Goal: Transaction & Acquisition: Obtain resource

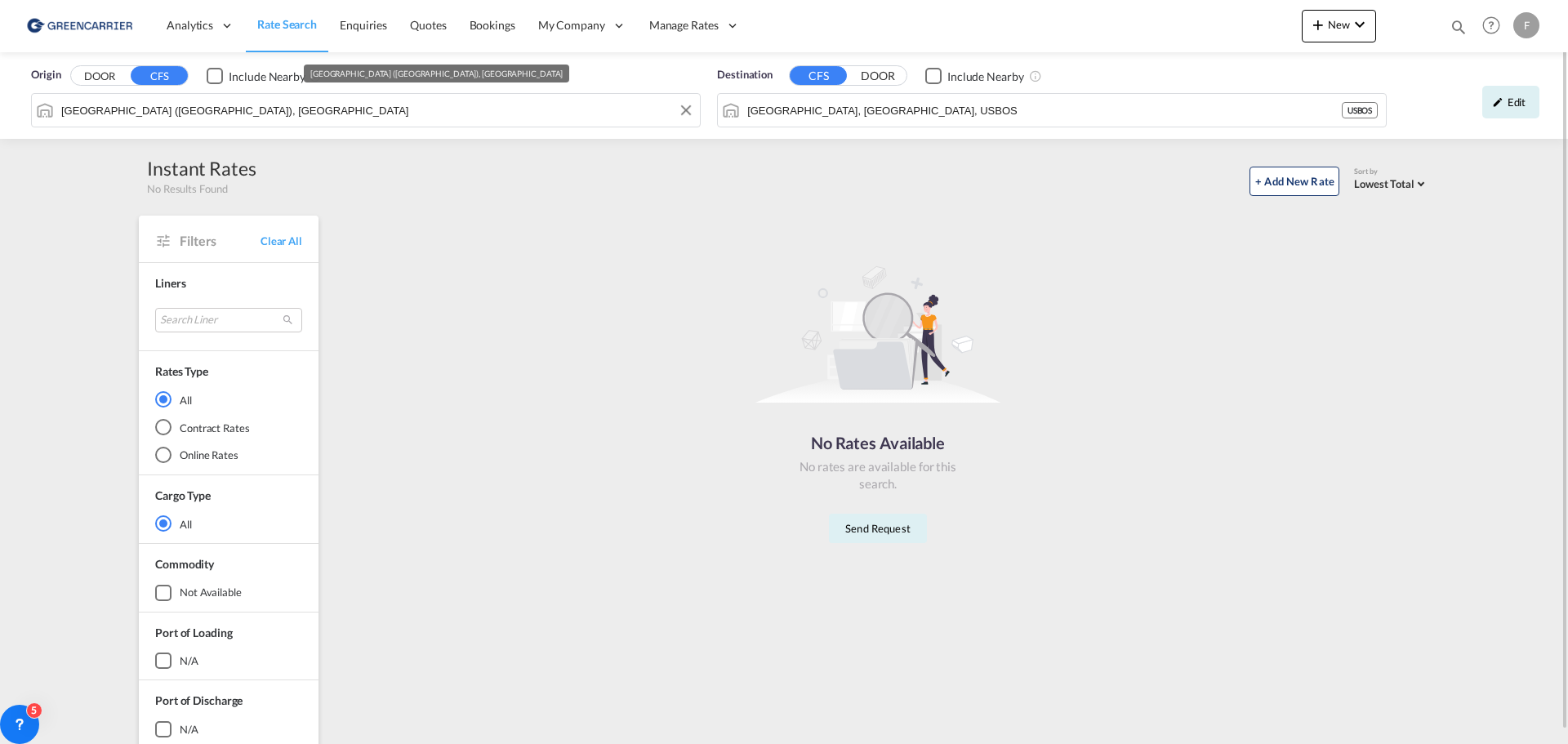
click at [305, 126] on div "Origin DOOR CFS Include Nearby [GEOGRAPHIC_DATA] ([GEOGRAPHIC_DATA]), SEGOT Des…" at bounding box center [784, 95] width 1568 height 87
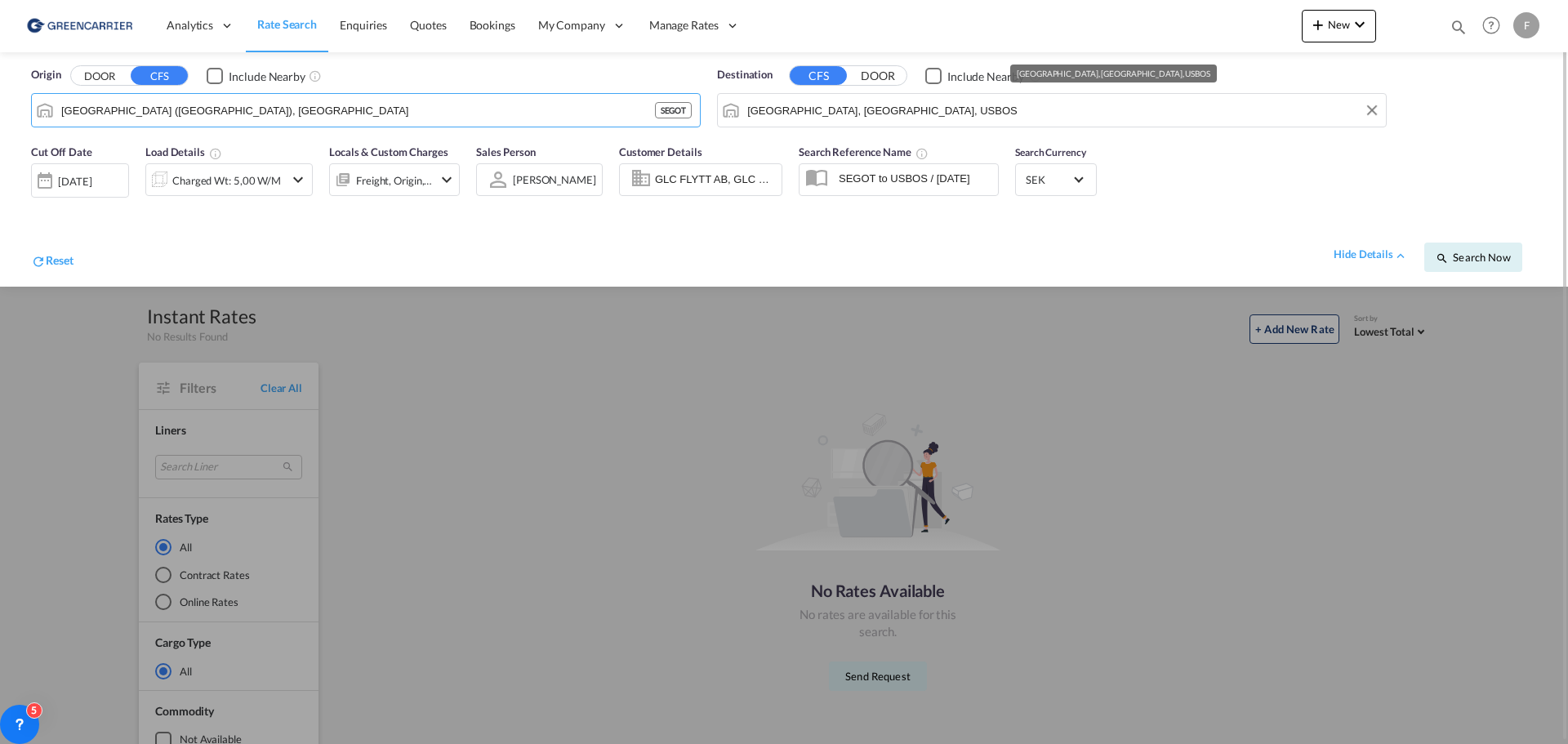
click at [965, 112] on input "[GEOGRAPHIC_DATA], [GEOGRAPHIC_DATA], USBOS" at bounding box center [1062, 110] width 631 height 25
click at [1503, 259] on span "Search Now" at bounding box center [1472, 257] width 74 height 13
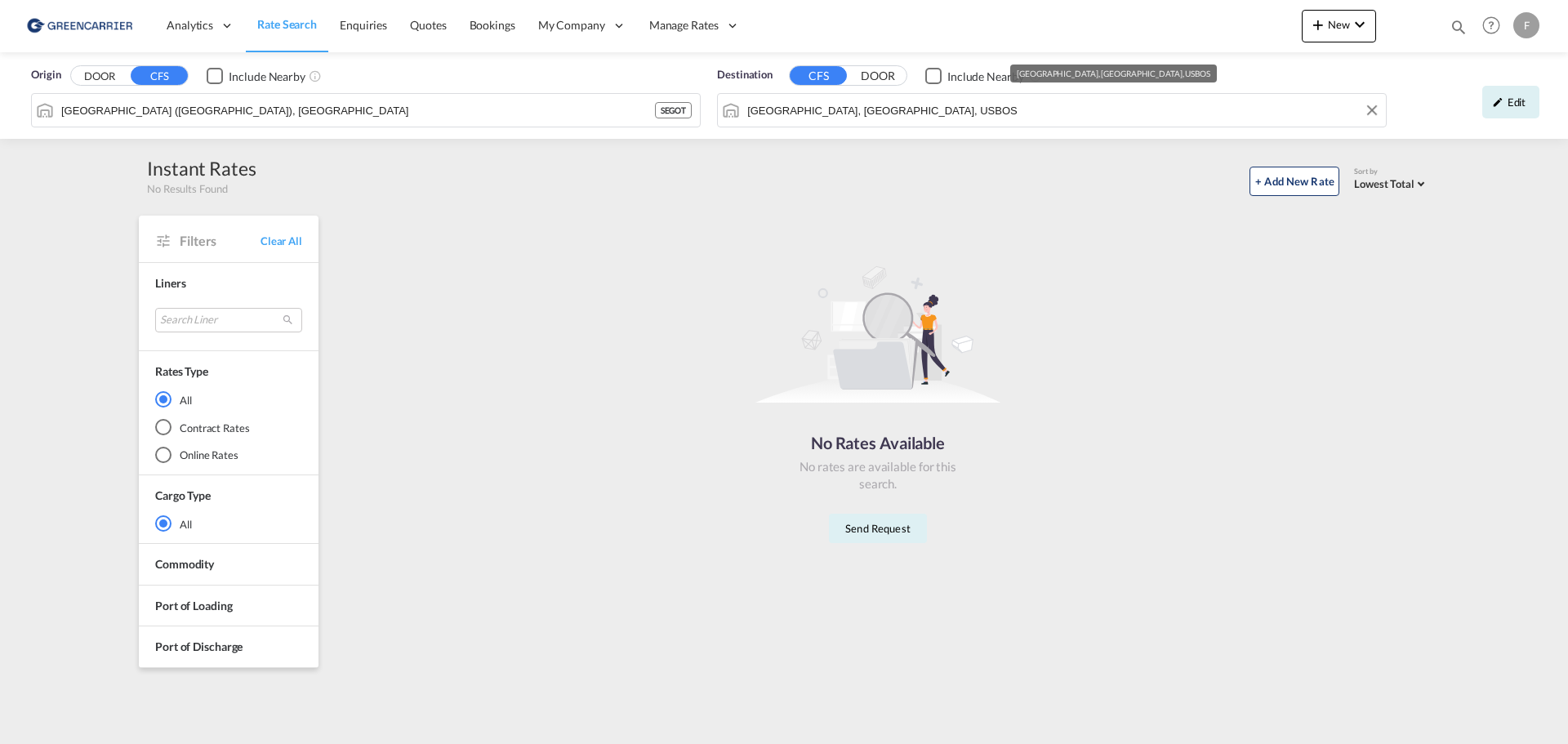
click at [1006, 111] on input "[GEOGRAPHIC_DATA], [GEOGRAPHIC_DATA], USBOS" at bounding box center [1062, 110] width 631 height 25
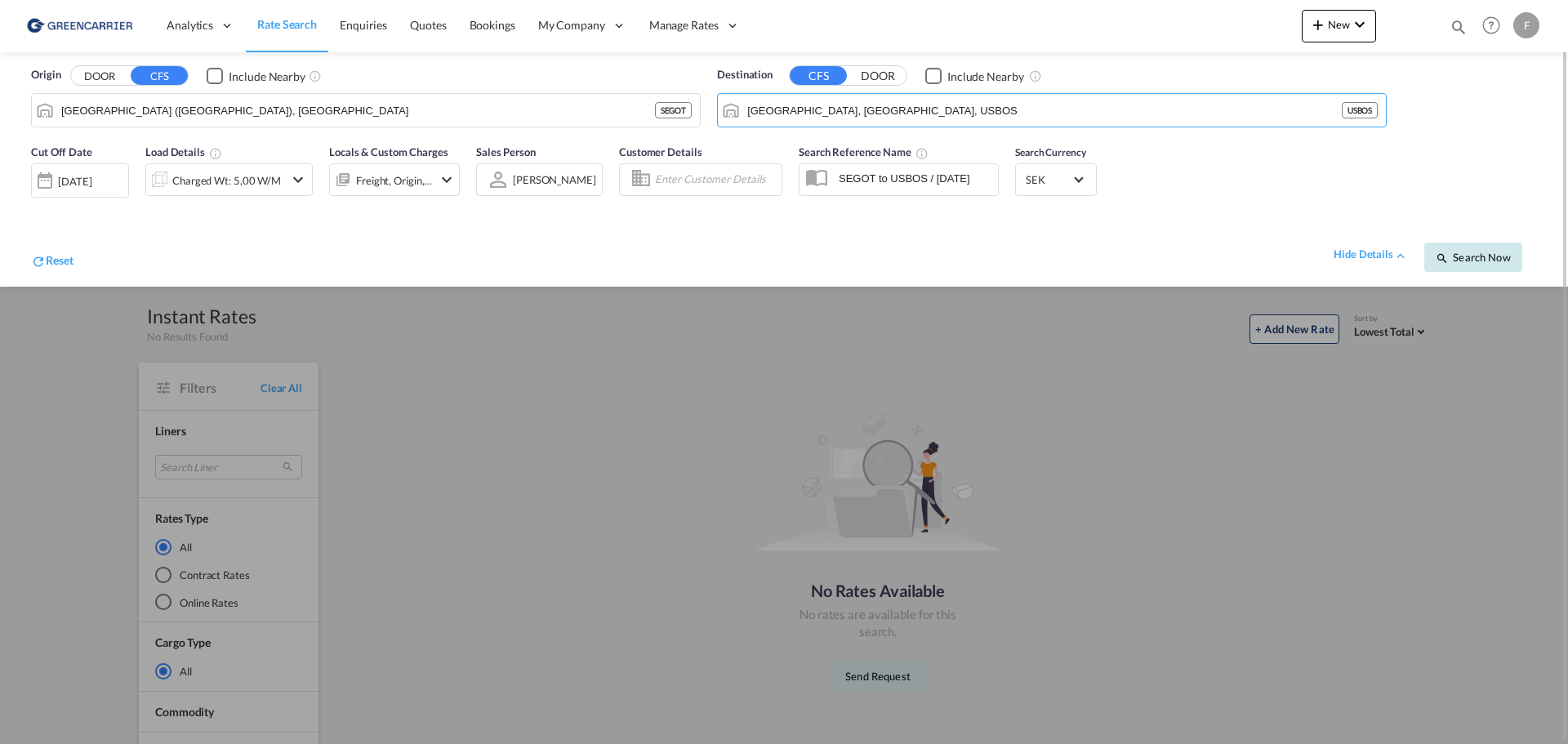
click at [1497, 255] on span "Search Now" at bounding box center [1472, 257] width 74 height 13
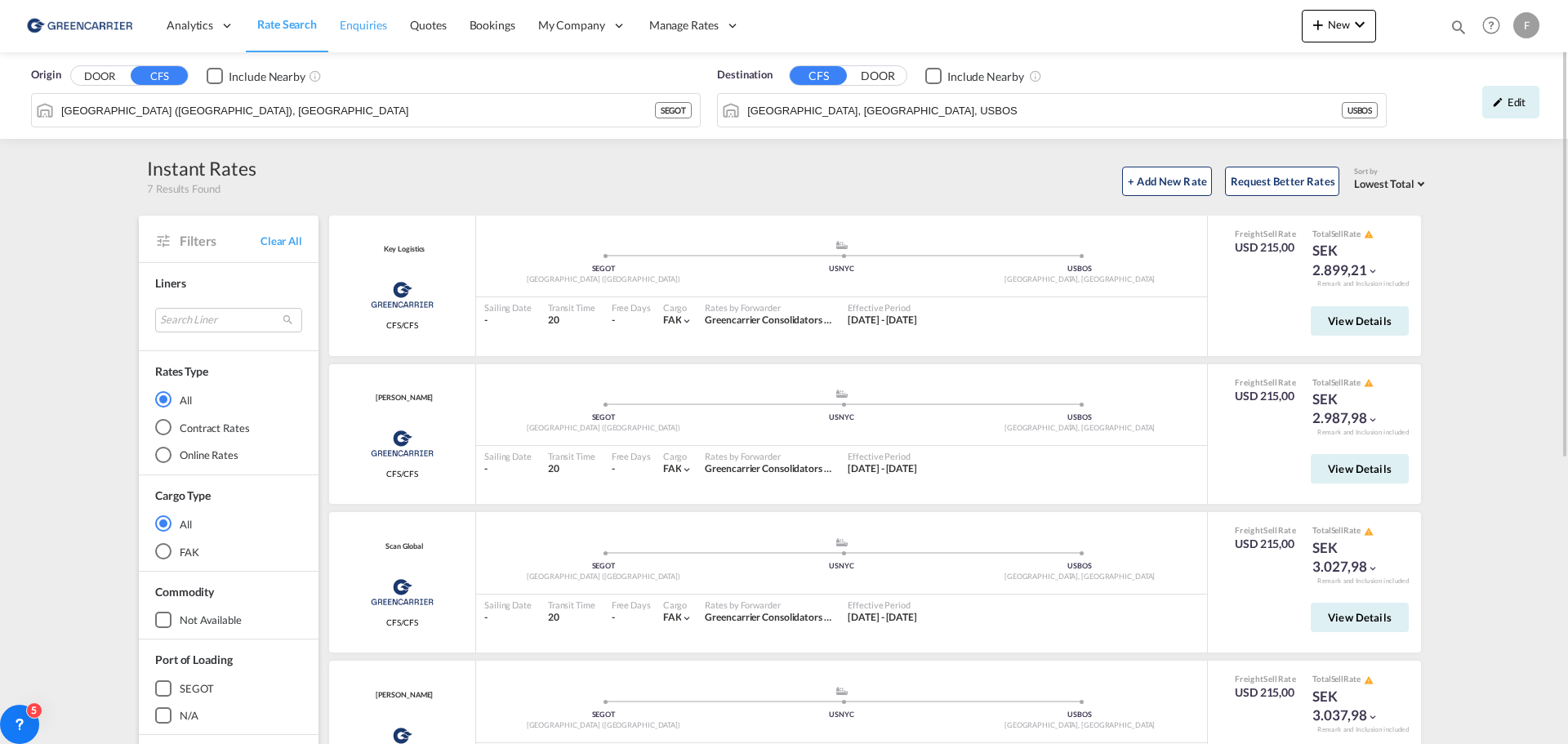
click at [364, 31] on span "Enquiries" at bounding box center [364, 25] width 48 height 14
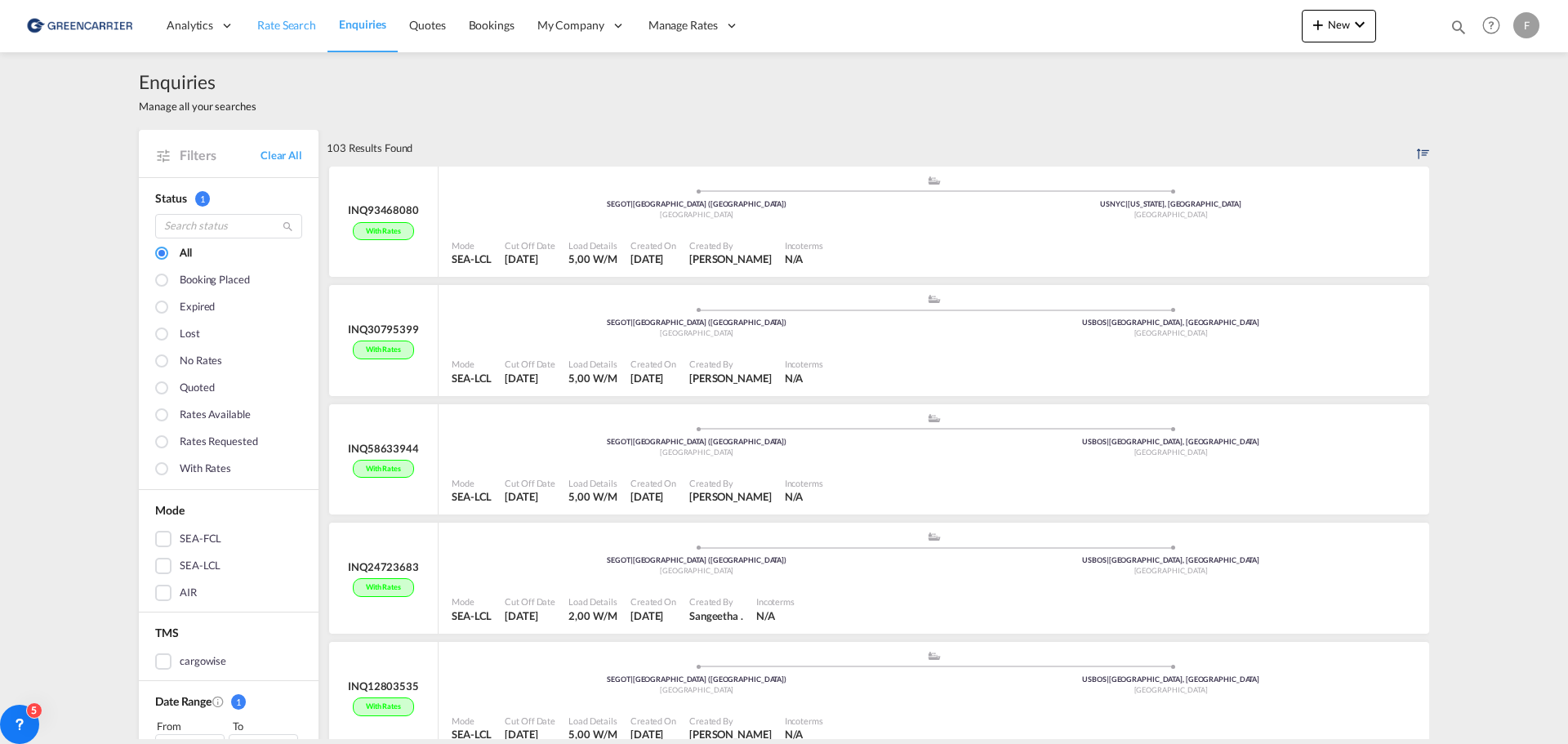
click at [308, 21] on span "Rate Search" at bounding box center [286, 25] width 59 height 14
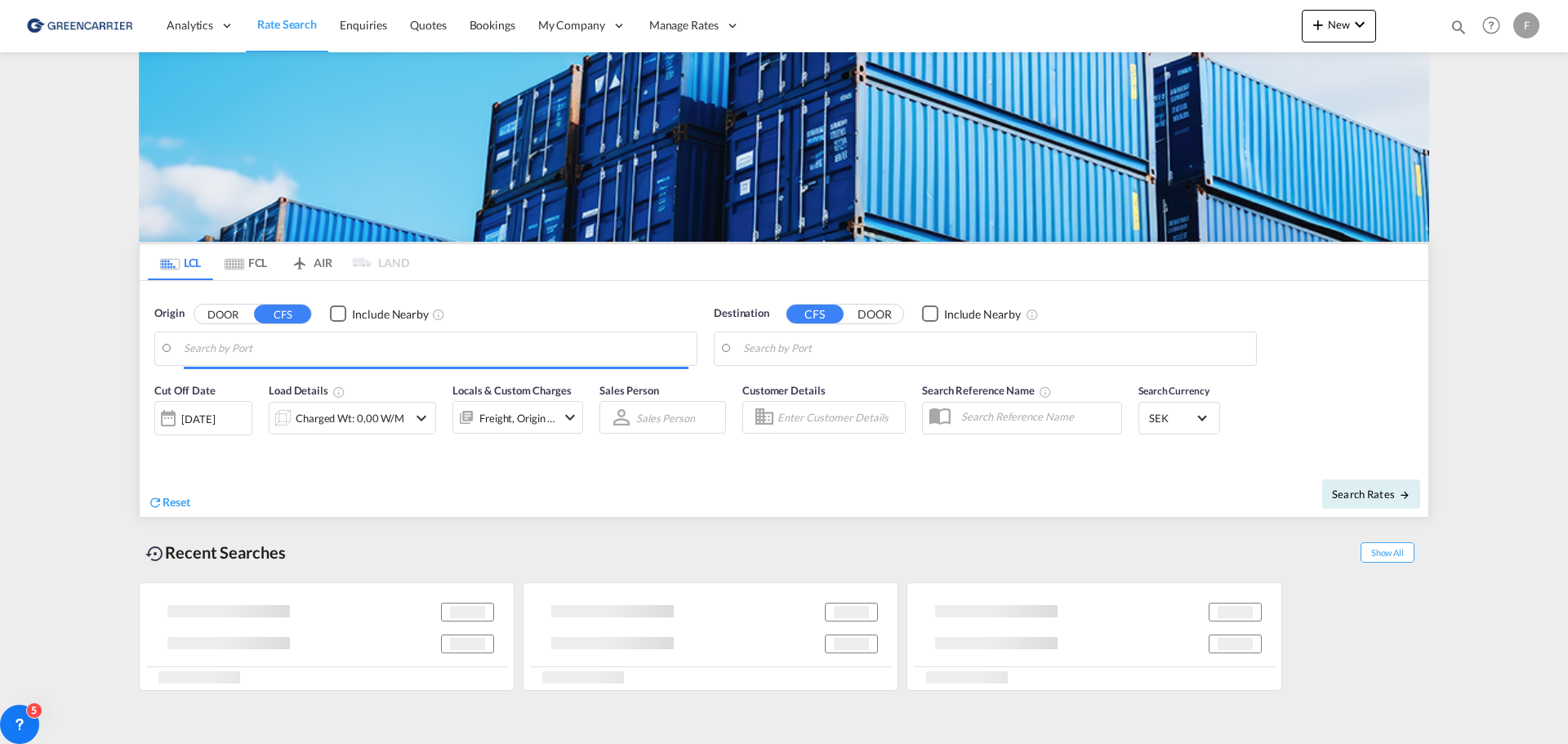
type input "[GEOGRAPHIC_DATA] ([GEOGRAPHIC_DATA]), [GEOGRAPHIC_DATA]"
type input "[GEOGRAPHIC_DATA], [GEOGRAPHIC_DATA], USBOS"
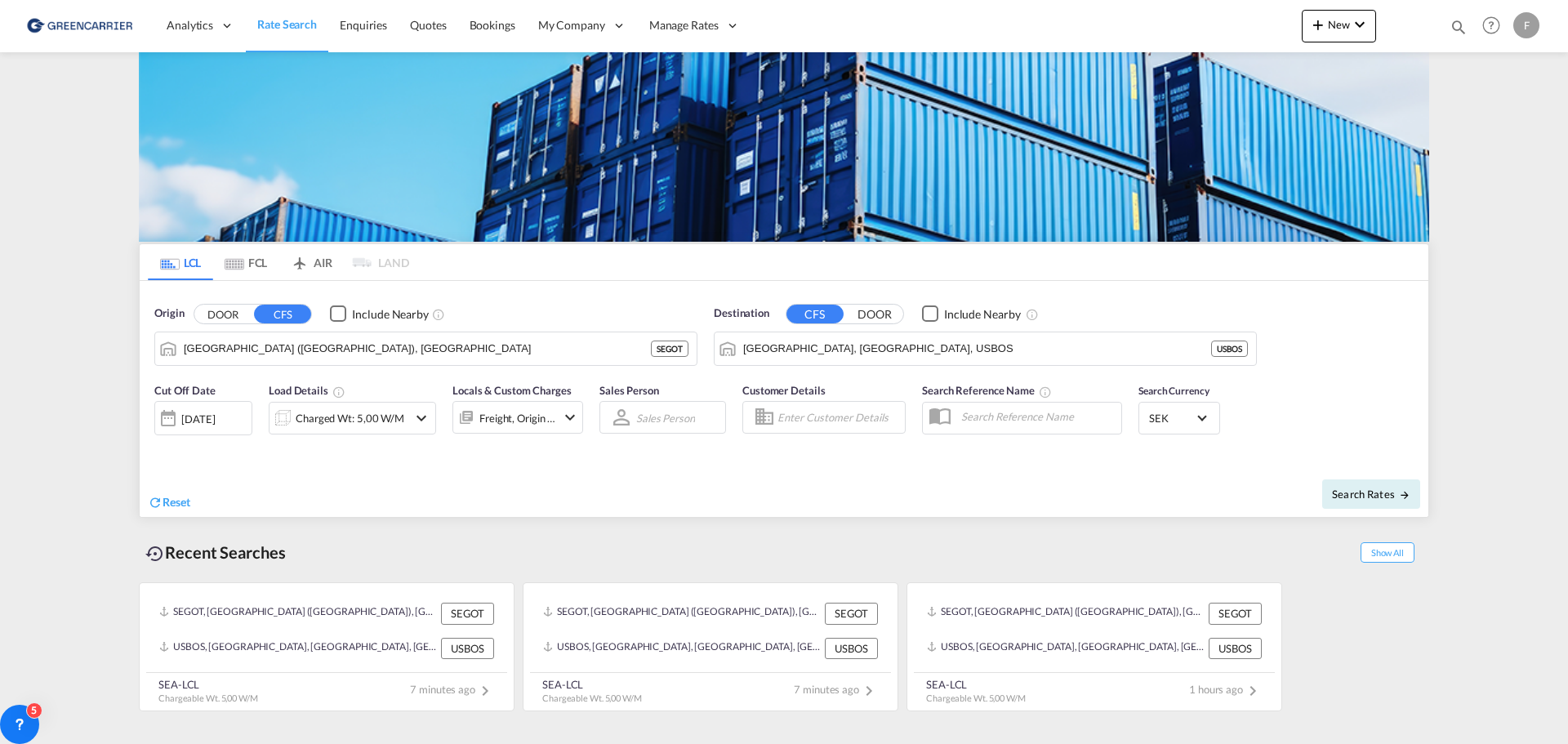
click at [815, 418] on input "Enter Customer Details" at bounding box center [839, 417] width 122 height 25
click at [829, 460] on div "GLC Flytt glc flytt@ glc .se | GLC FLYTT AB" at bounding box center [924, 459] width 310 height 43
type input "GLC FLYTT AB, GLC Flytt, [EMAIL_ADDRESS][DOMAIN_NAME]"
click at [1385, 500] on span "Search Rates" at bounding box center [1371, 494] width 78 height 13
type input "SEGOT to USBOS / [DATE]"
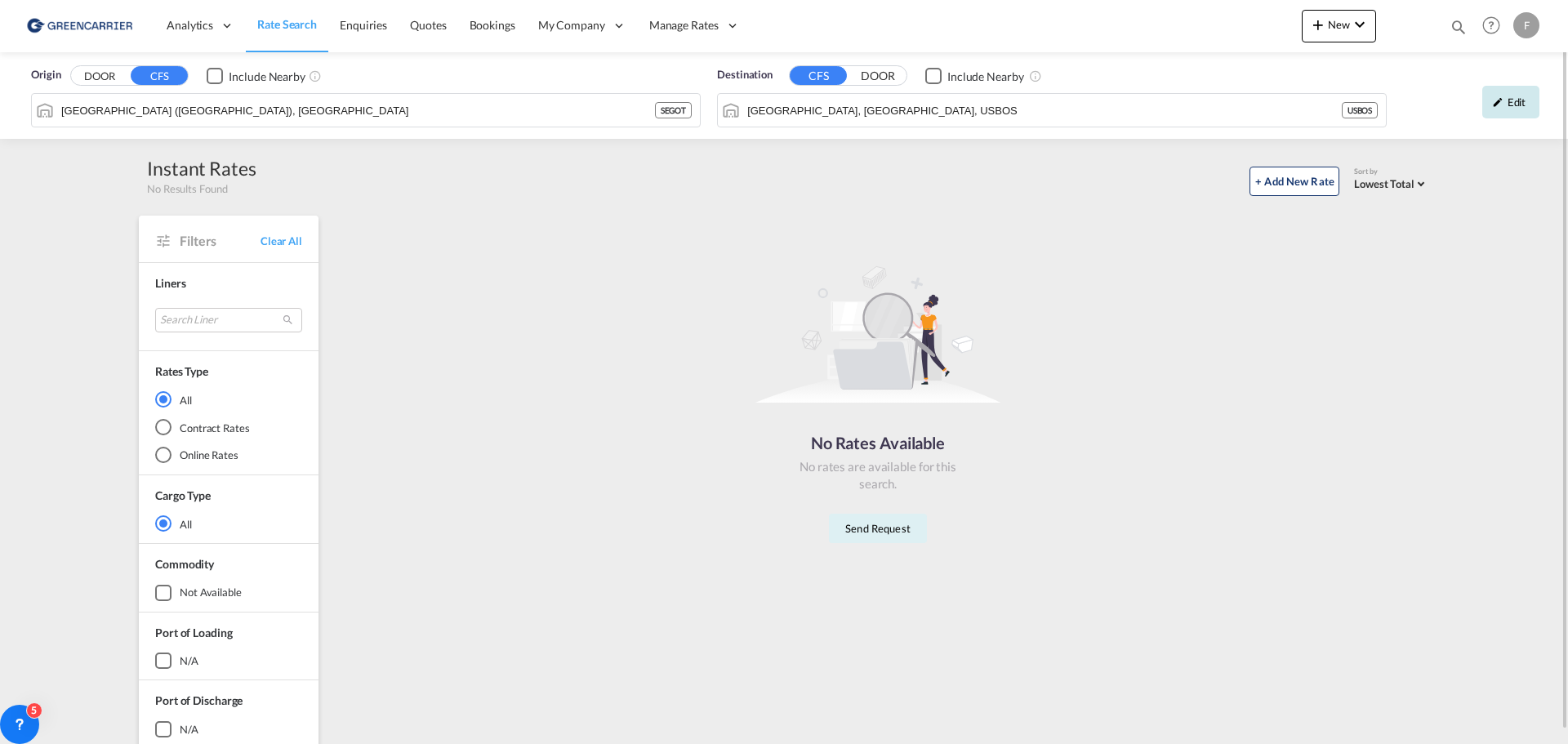
click at [1493, 111] on div "Edit" at bounding box center [1510, 102] width 57 height 32
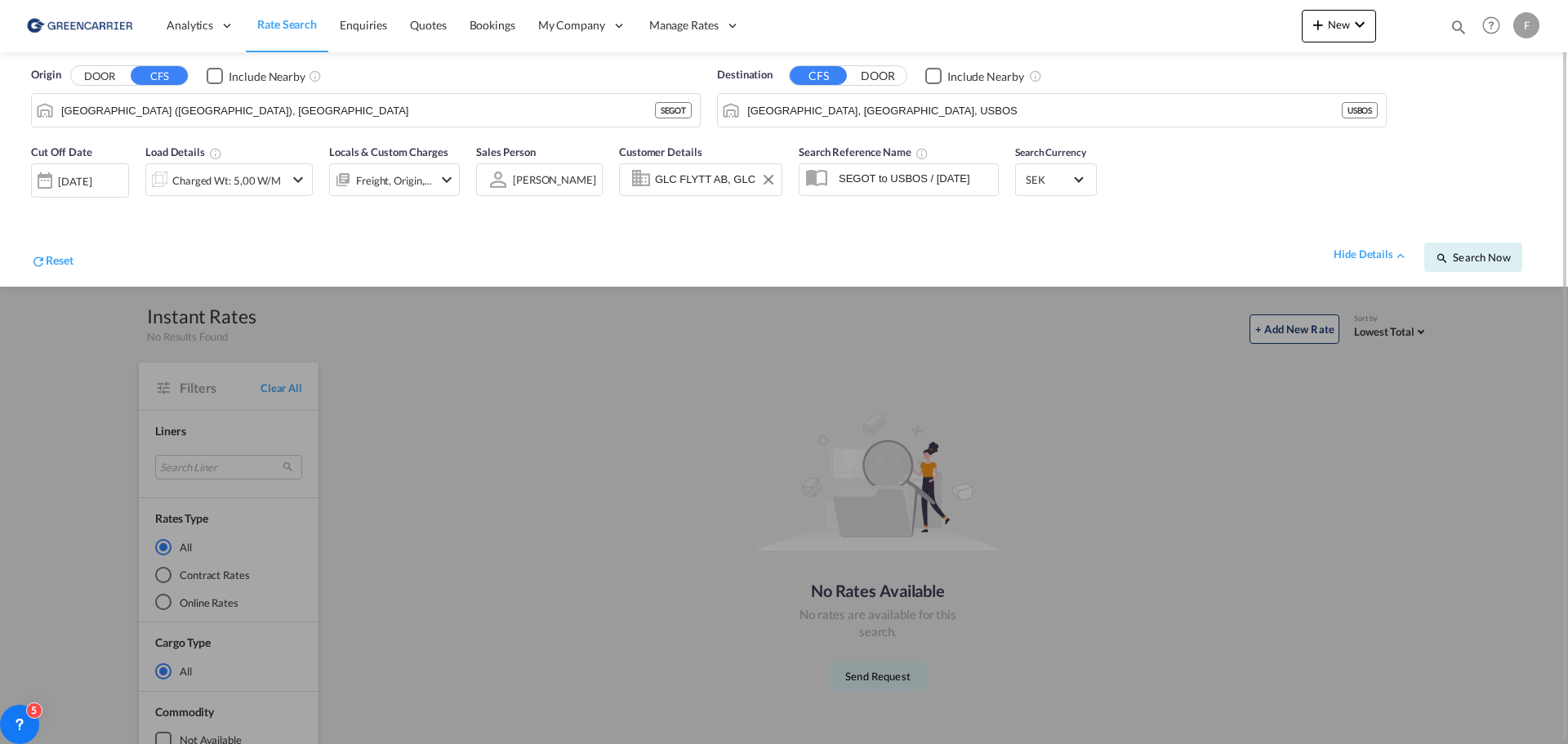
click at [744, 190] on input "GLC FLYTT AB, GLC Flytt, [EMAIL_ADDRESS][DOMAIN_NAME]" at bounding box center [716, 179] width 122 height 25
click at [768, 179] on button "Clear Input" at bounding box center [768, 179] width 25 height 25
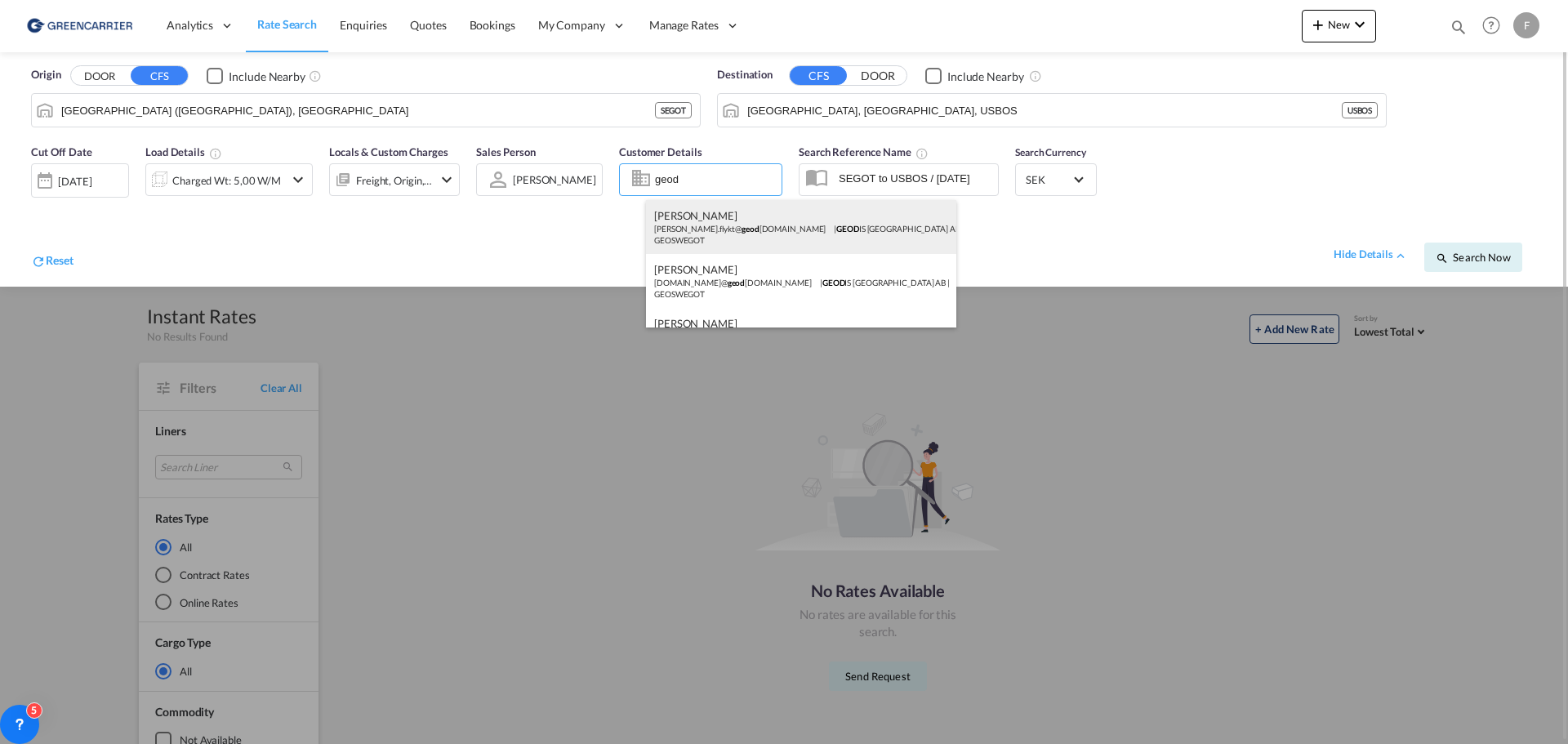
click at [711, 229] on div "[PERSON_NAME] [PERSON_NAME].flykt@ geod [DOMAIN_NAME] | GEOD IS [GEOGRAPHIC_DAT…" at bounding box center [801, 226] width 310 height 54
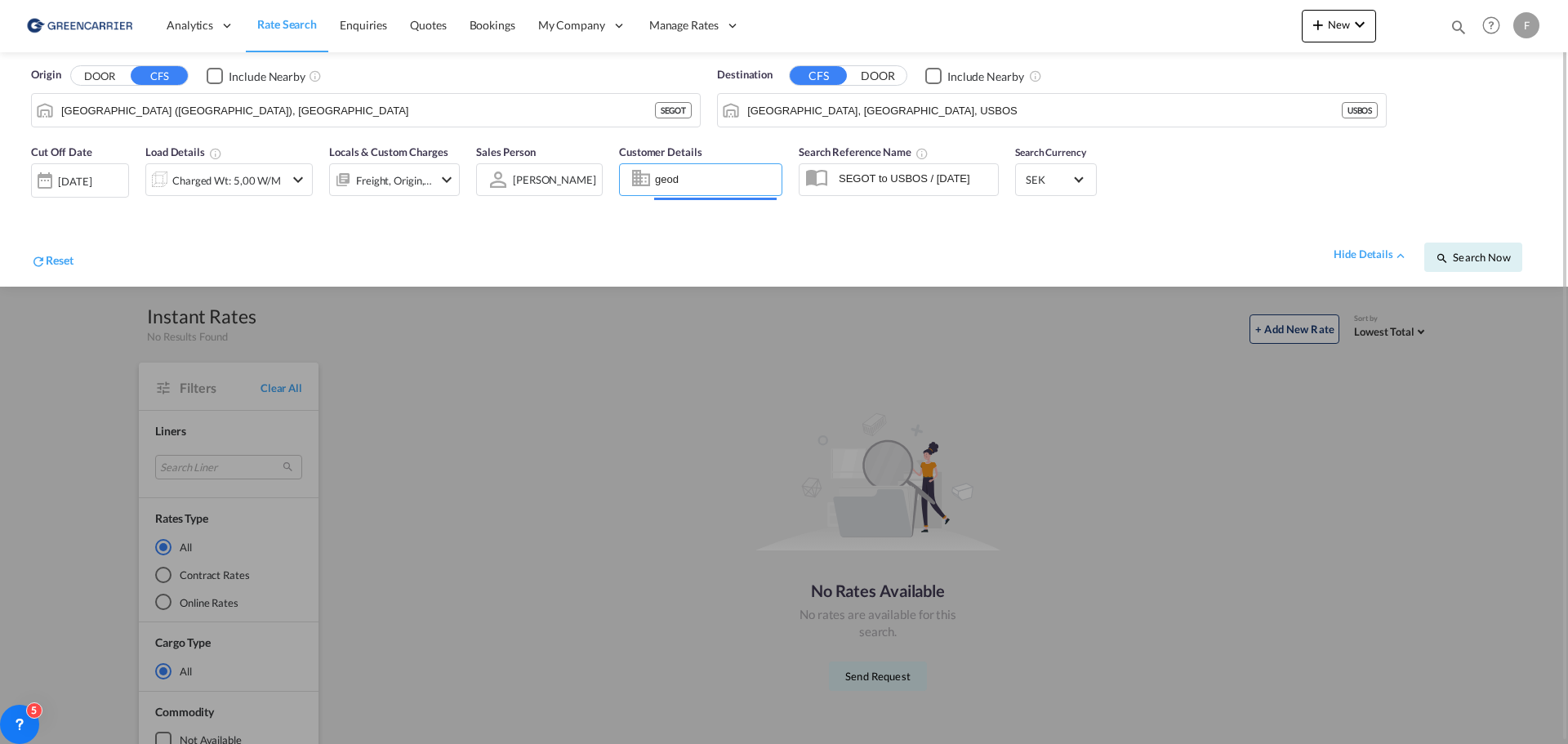
type input "GEODIS SWEDEN AB, [PERSON_NAME], [PERSON_NAME][EMAIL_ADDRESS][DOMAIN_NAME]"
click at [1462, 256] on span "Search Now" at bounding box center [1472, 257] width 74 height 13
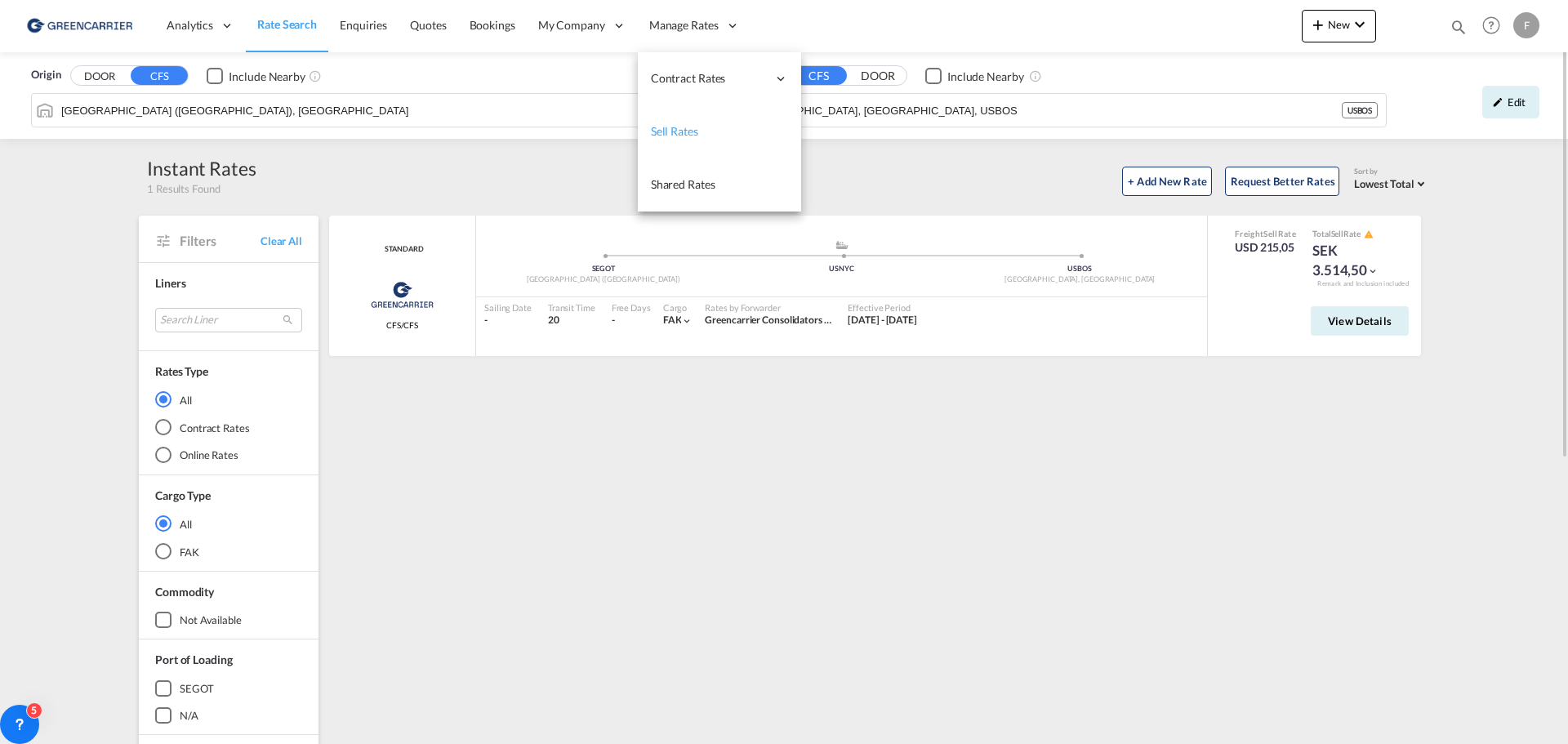
click at [680, 128] on span "Sell Rates" at bounding box center [675, 131] width 48 height 14
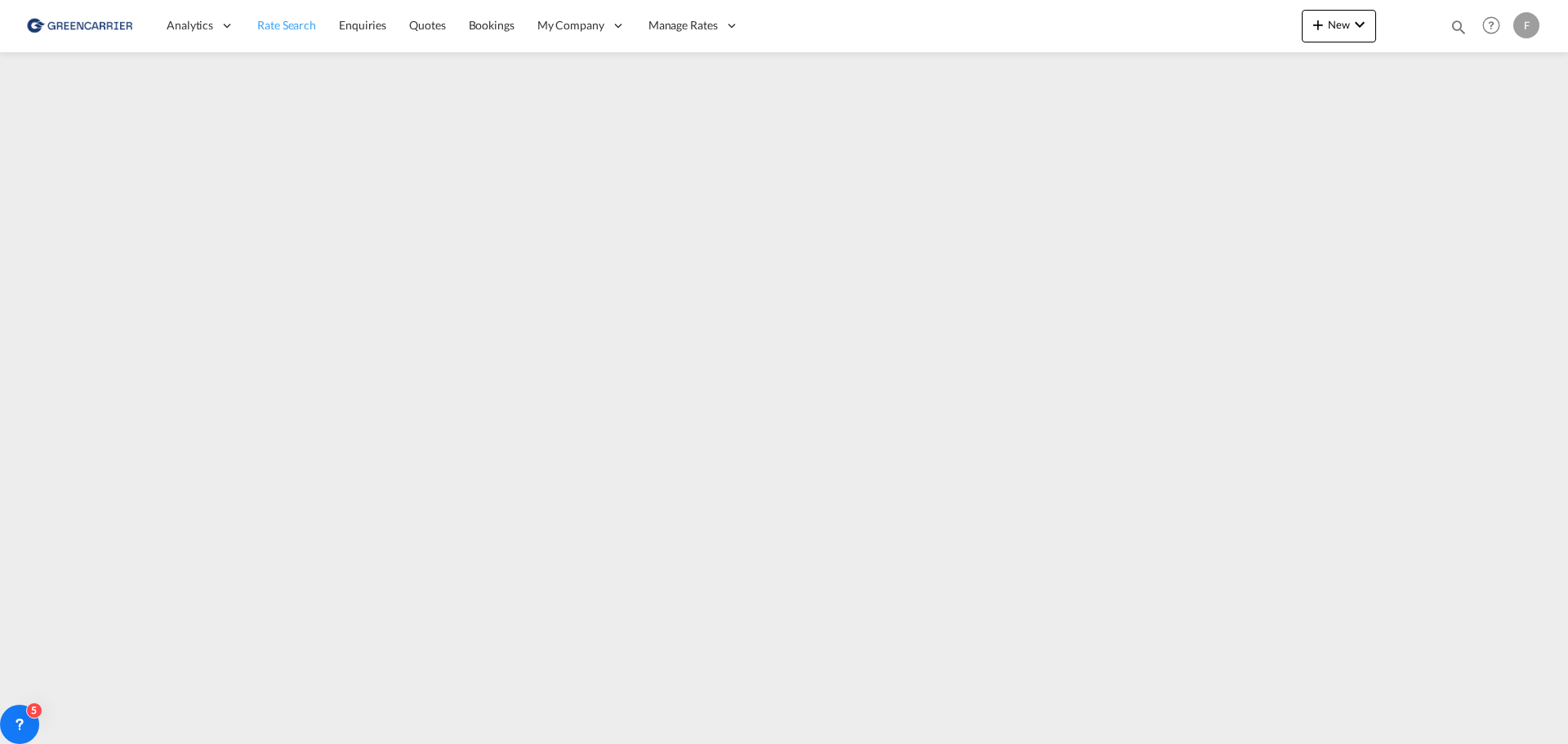
click at [280, 29] on span "Rate Search" at bounding box center [286, 25] width 59 height 14
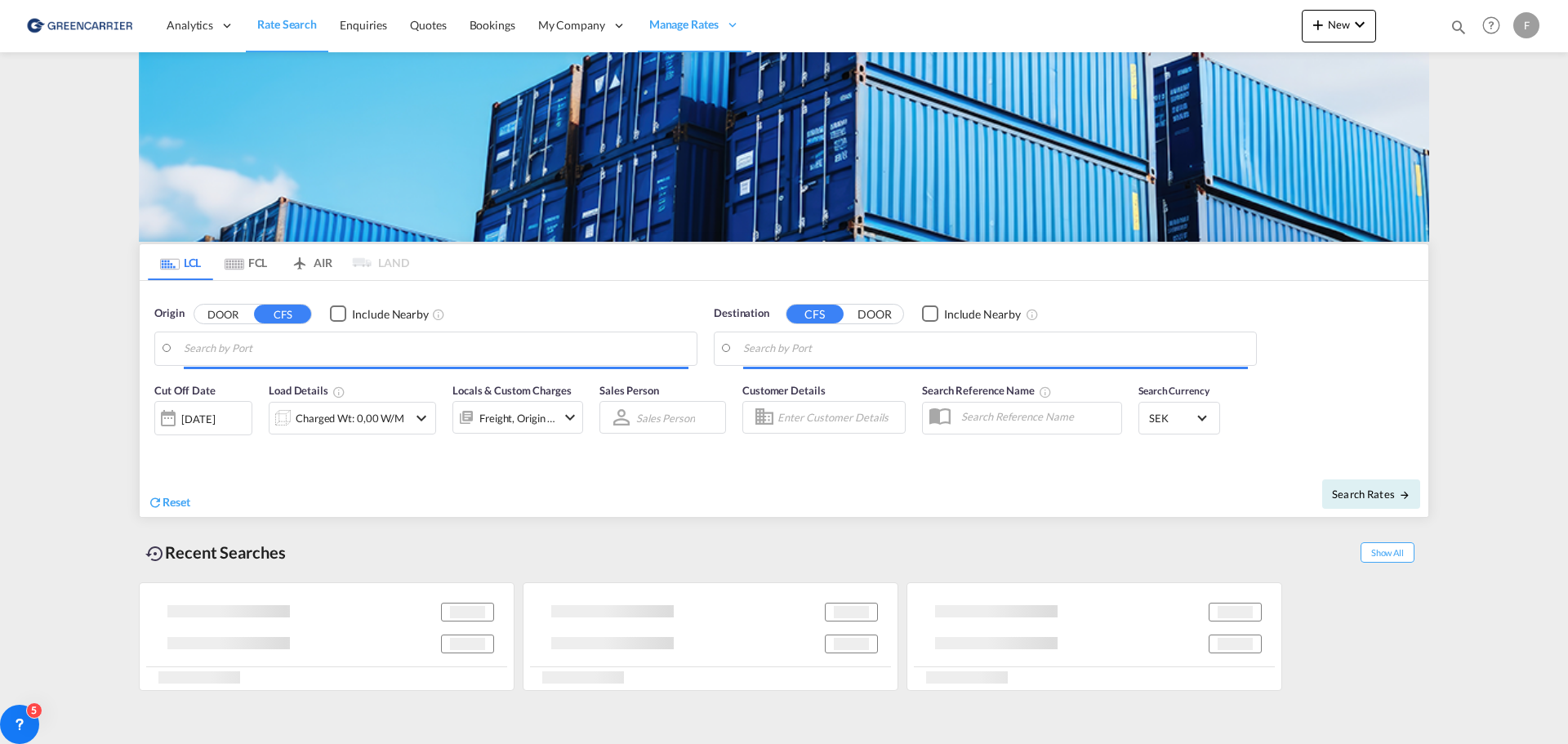
type input "[GEOGRAPHIC_DATA] ([GEOGRAPHIC_DATA]), [GEOGRAPHIC_DATA]"
type input "[GEOGRAPHIC_DATA], [GEOGRAPHIC_DATA], USBOS"
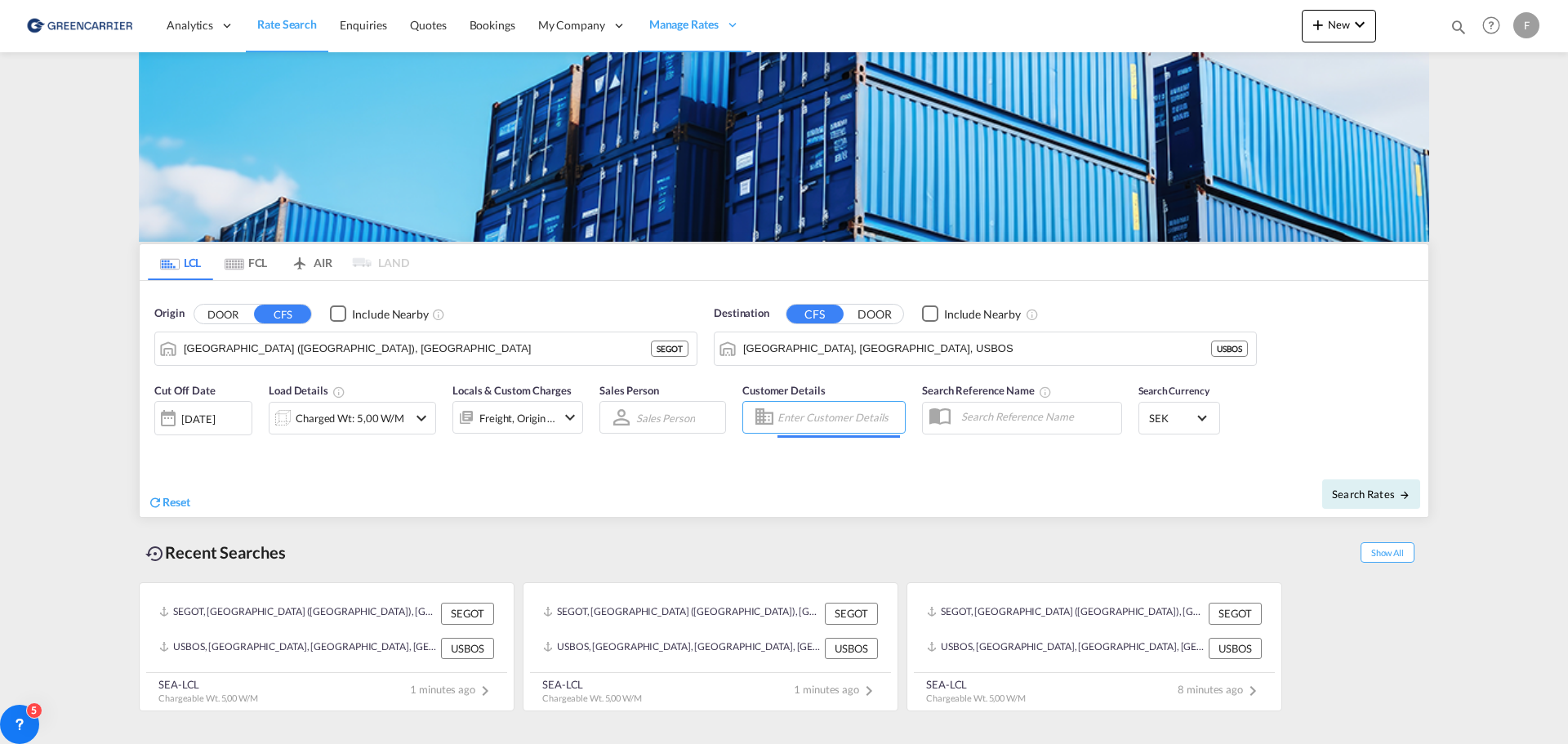
click at [826, 416] on input "Enter Customer Details" at bounding box center [839, 417] width 122 height 25
click at [818, 461] on div "GLC Flytt glc flytt@ glc .se | GLC FLYTT AB" at bounding box center [924, 459] width 310 height 43
type input "GLC FLYTT AB, GLC Flytt, [EMAIL_ADDRESS][DOMAIN_NAME]"
click at [866, 346] on input "[GEOGRAPHIC_DATA], [GEOGRAPHIC_DATA], USBOS" at bounding box center [995, 349] width 505 height 25
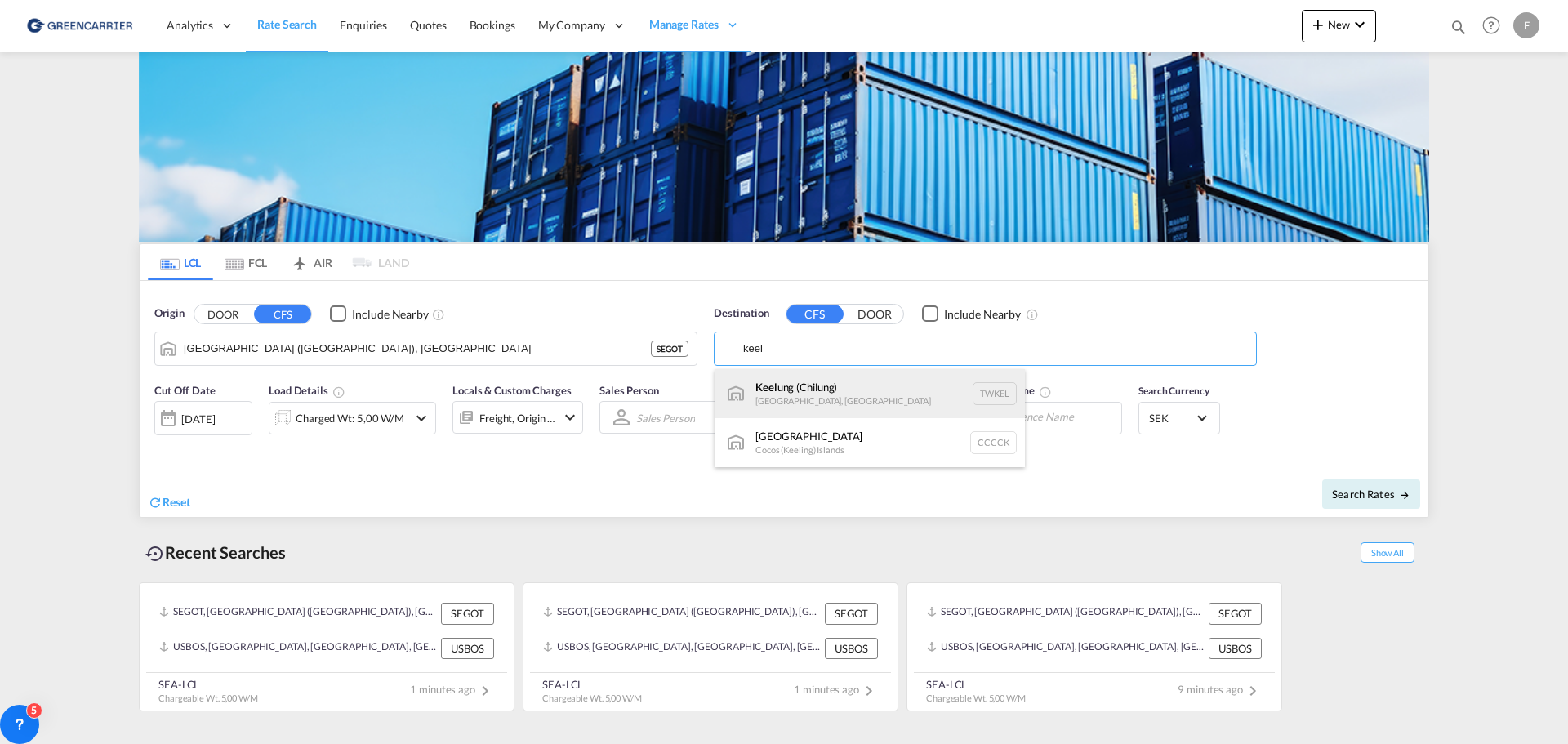
click at [856, 389] on div "[PERSON_NAME] ([GEOGRAPHIC_DATA]) [GEOGRAPHIC_DATA], [GEOGRAPHIC_DATA] TWKEL" at bounding box center [869, 394] width 310 height 49
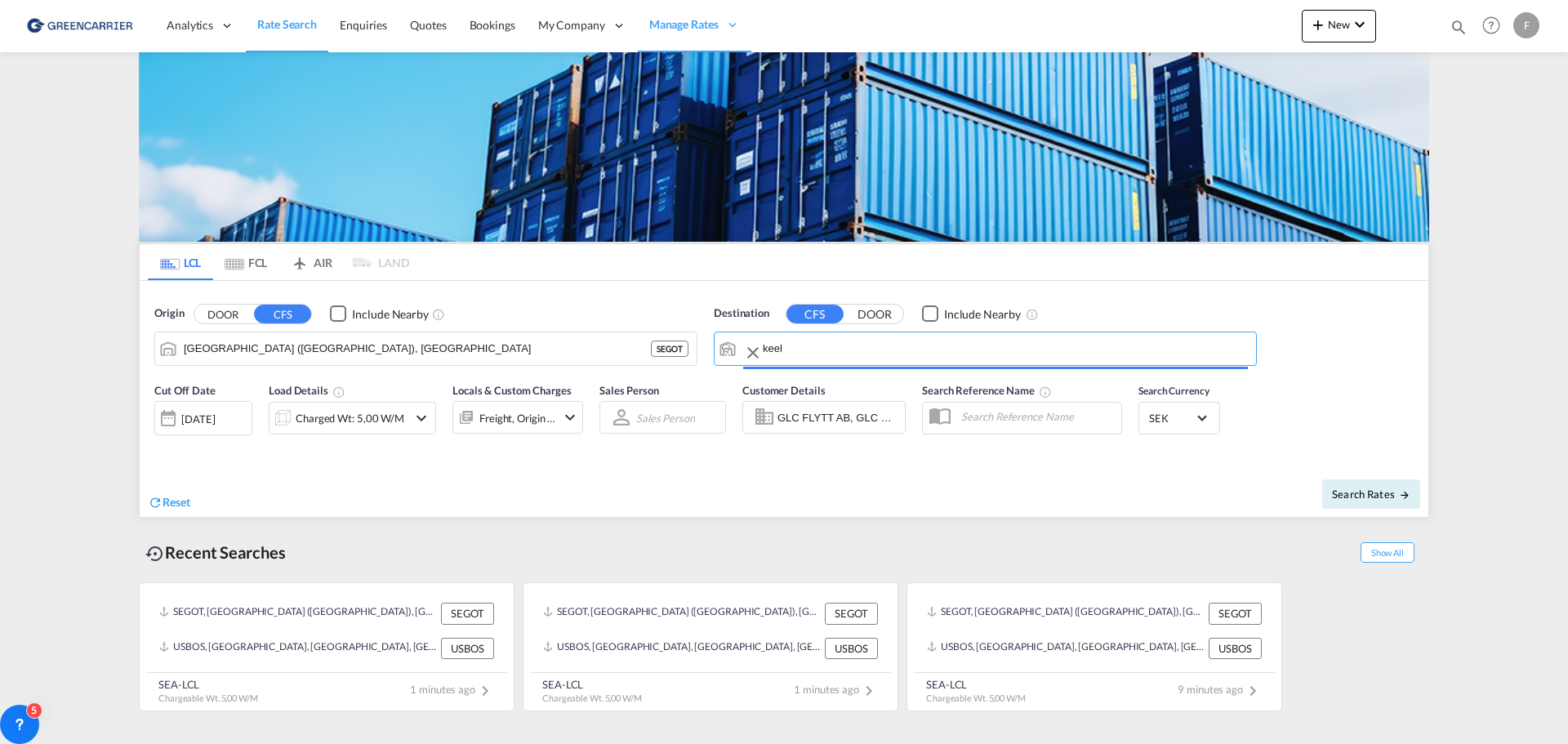
type input "Keelung (Chilung), TWKEL"
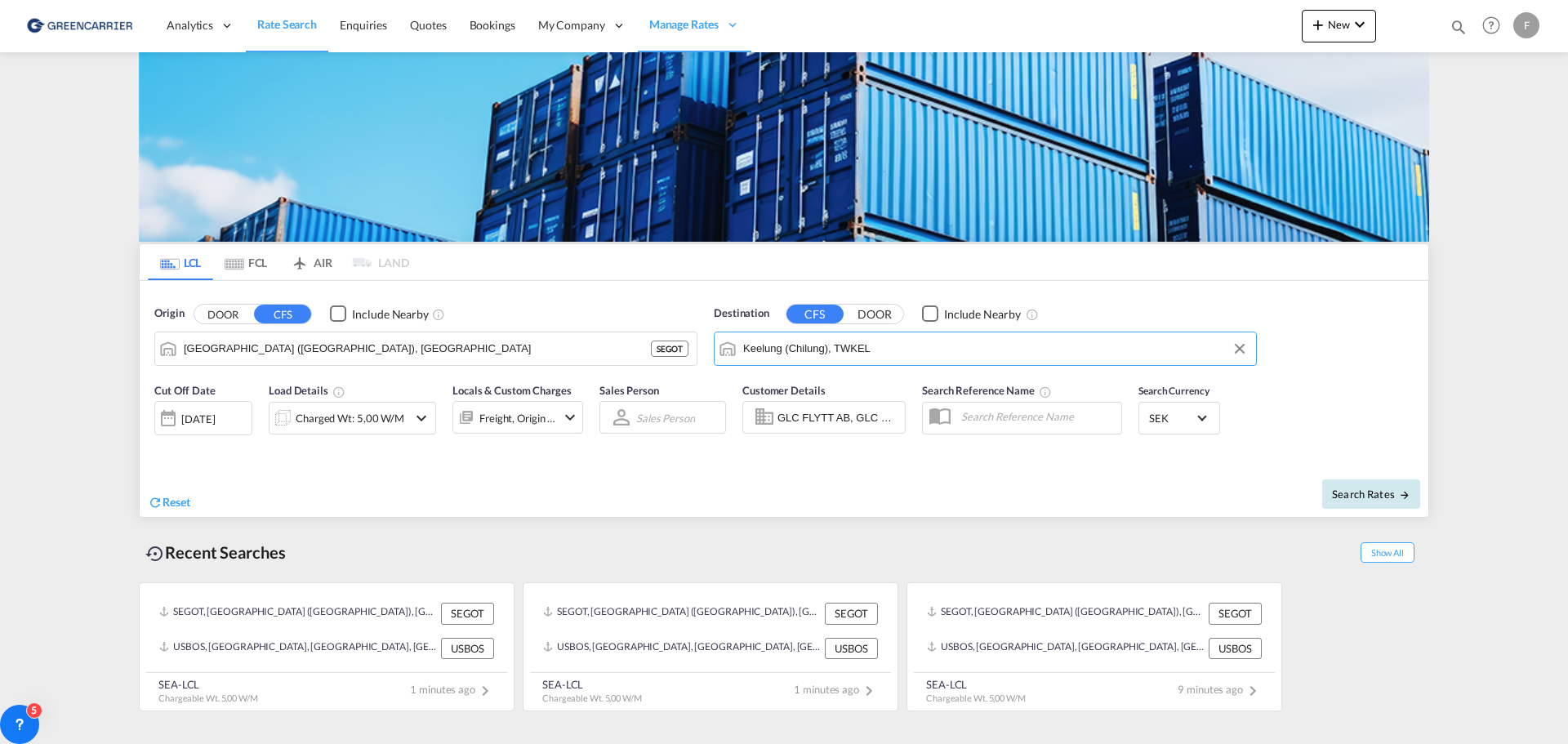
click at [1379, 497] on span "Search Rates" at bounding box center [1371, 494] width 78 height 13
type input "SEGOT to TWKEL / [DATE]"
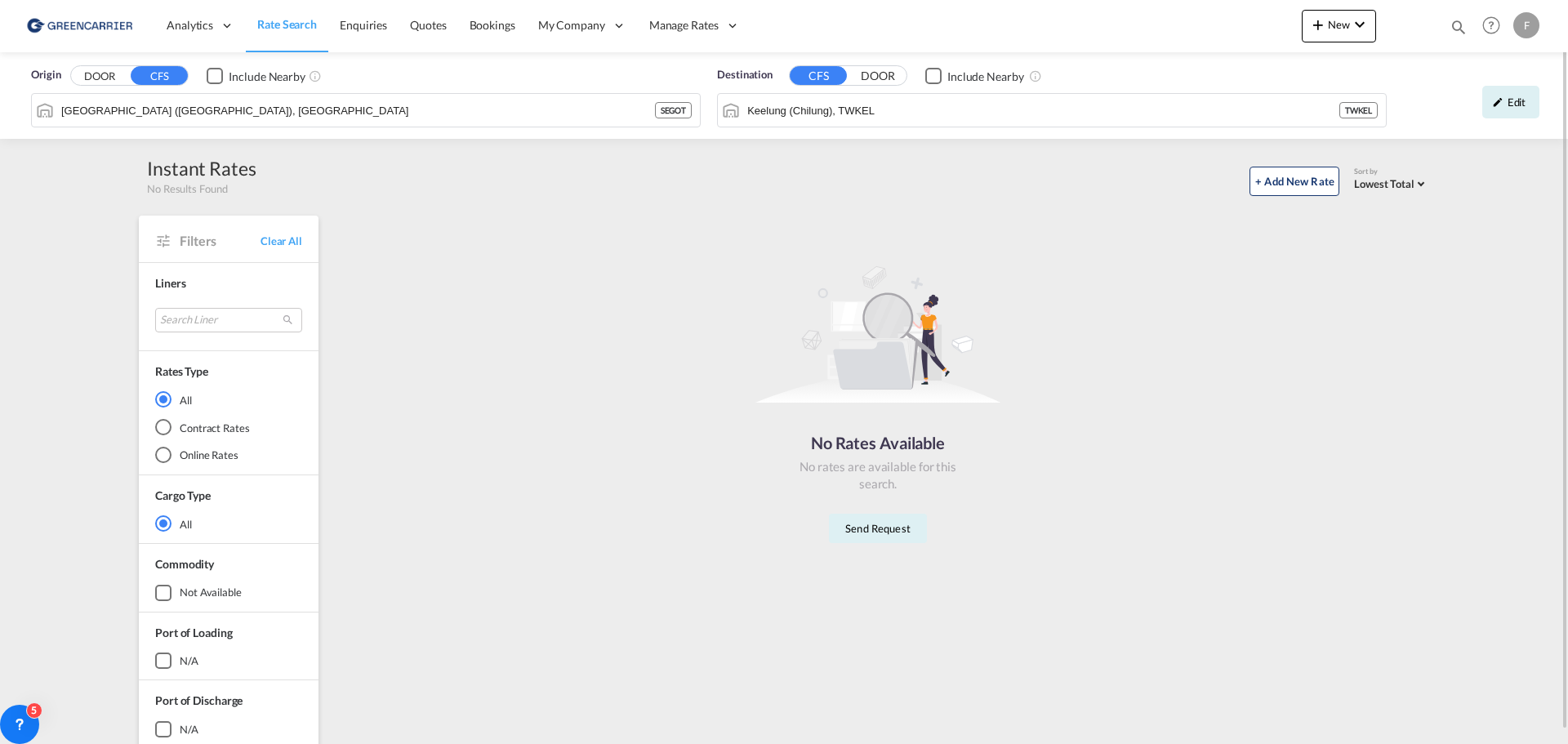
click at [1452, 123] on div "Edit" at bounding box center [1471, 103] width 153 height 48
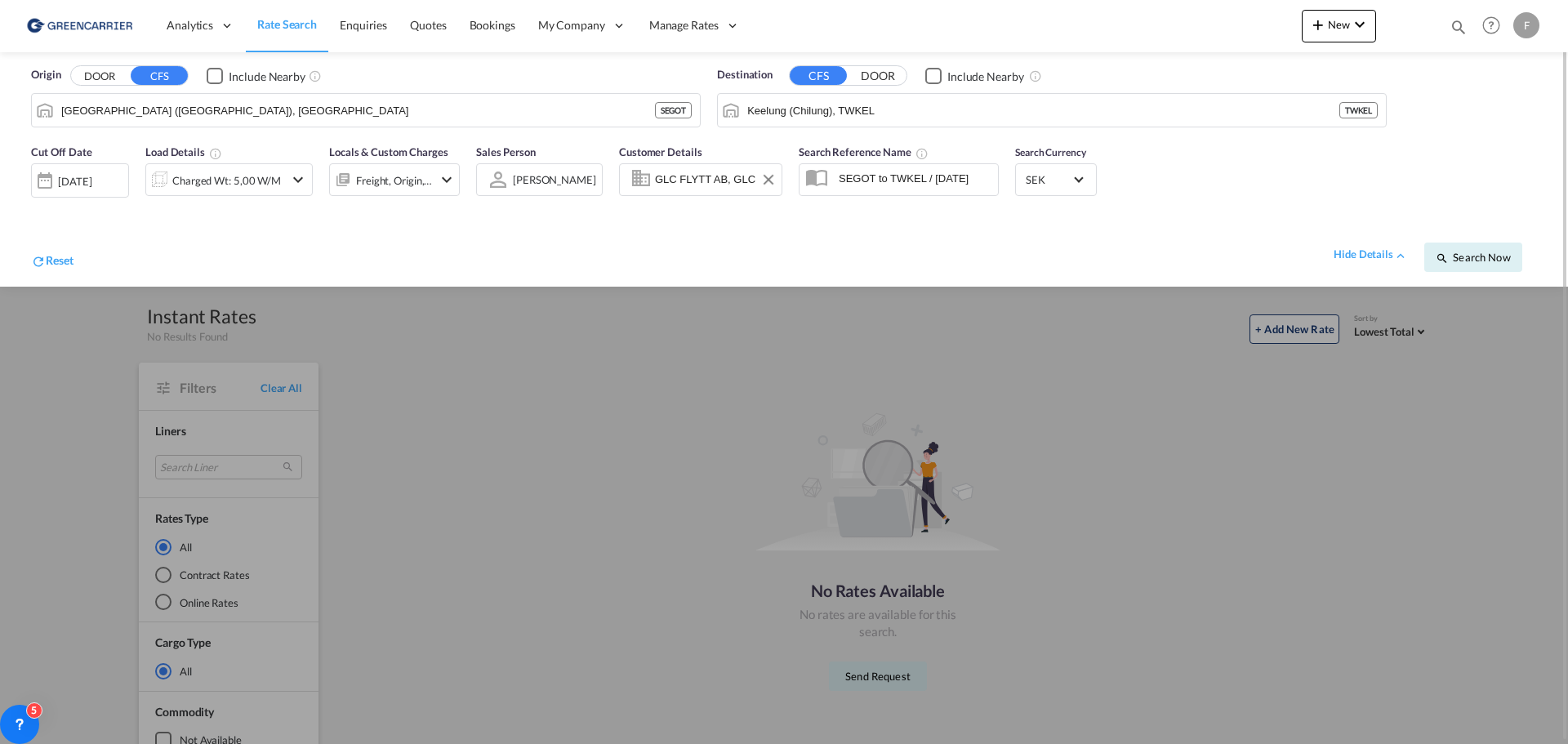
click at [745, 187] on input "GLC FLYTT AB, GLC Flytt, [EMAIL_ADDRESS][DOMAIN_NAME]" at bounding box center [716, 179] width 122 height 25
click at [677, 178] on input "GLC FLYTT AB, GLC Flytt, [EMAIL_ADDRESS][DOMAIN_NAME]" at bounding box center [716, 179] width 122 height 25
drag, startPoint x: 1158, startPoint y: 480, endPoint x: 1055, endPoint y: 738, distance: 277.8
click at [1158, 480] on div at bounding box center [784, 372] width 1568 height 744
